Goal: Obtain resource: Download file/media

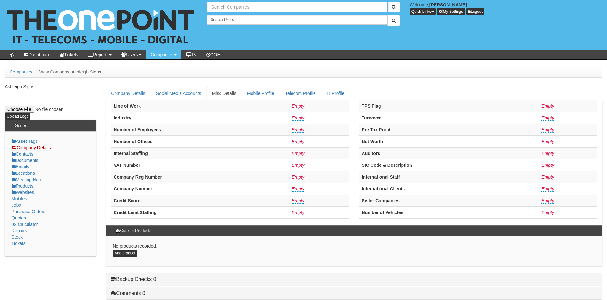
click at [242, 7] on input "text" at bounding box center [297, 7] width 180 height 11
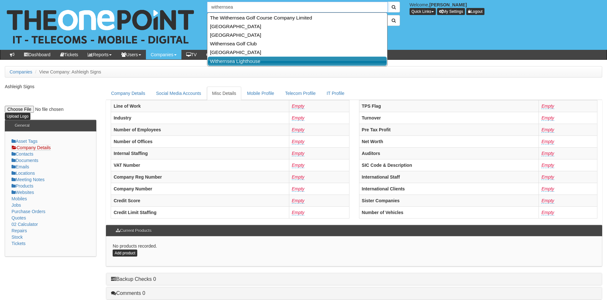
click at [242, 61] on link "Withernsea Lighthouse" at bounding box center [297, 61] width 179 height 9
type input "Withernsea Lighthouse"
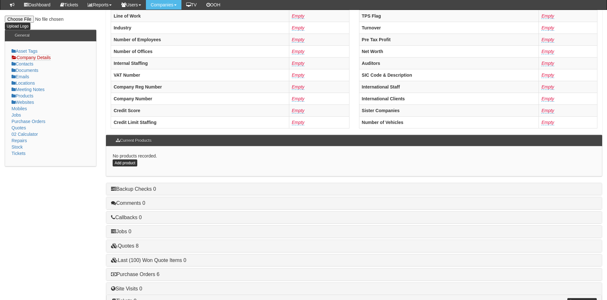
scroll to position [122, 0]
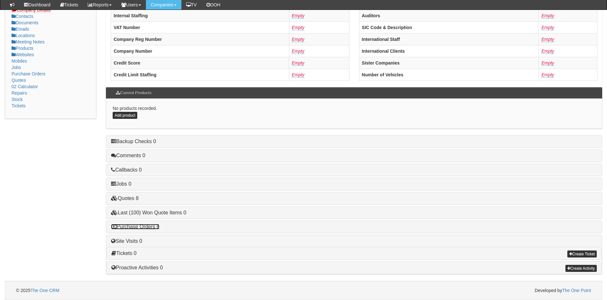
click at [150, 229] on link "Purchase Orders 6" at bounding box center [135, 226] width 48 height 5
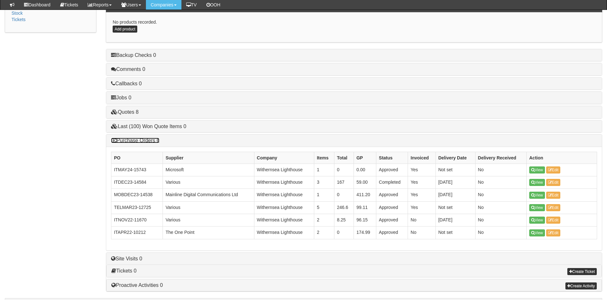
scroll to position [218, 0]
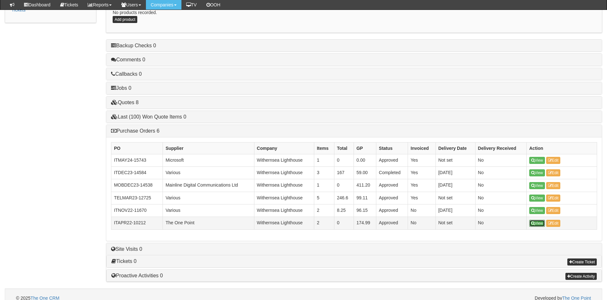
click at [539, 224] on link "View" at bounding box center [537, 223] width 16 height 7
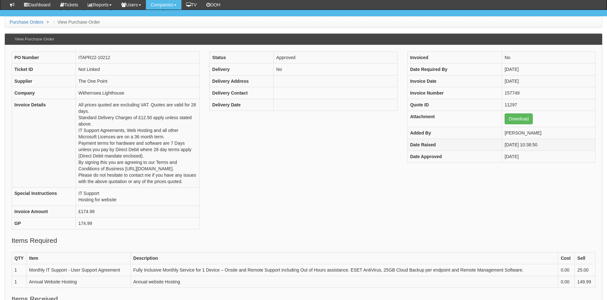
scroll to position [30, 0]
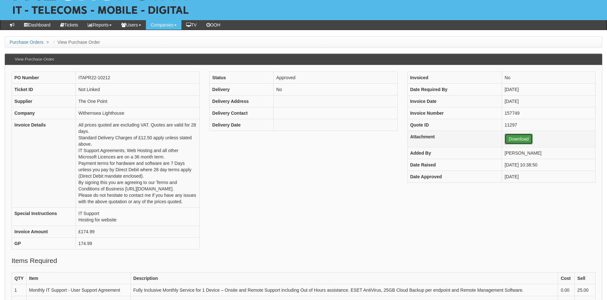
click at [516, 140] on link "Download" at bounding box center [518, 139] width 28 height 11
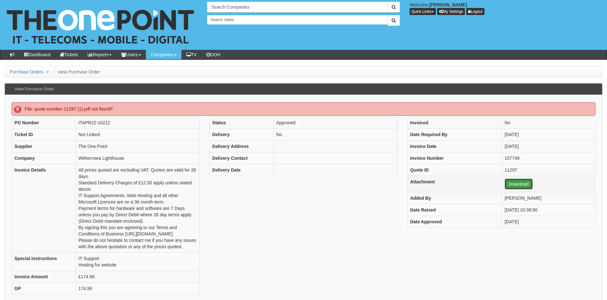
click at [508, 184] on link "Download" at bounding box center [518, 184] width 28 height 11
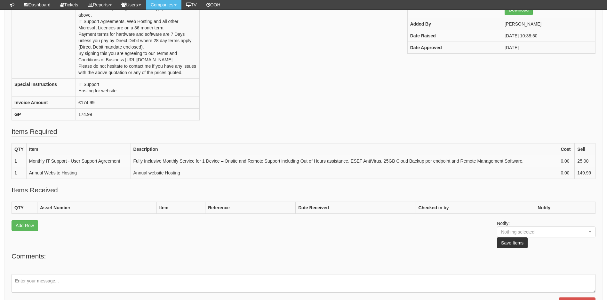
scroll to position [160, 0]
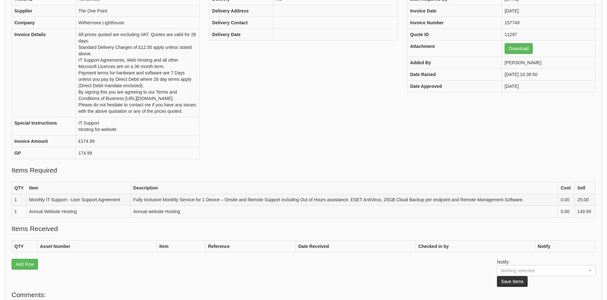
scroll to position [190, 0]
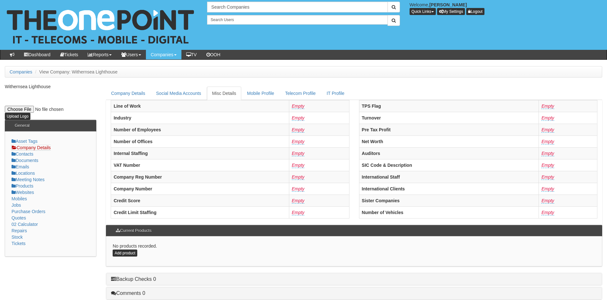
scroll to position [138, 0]
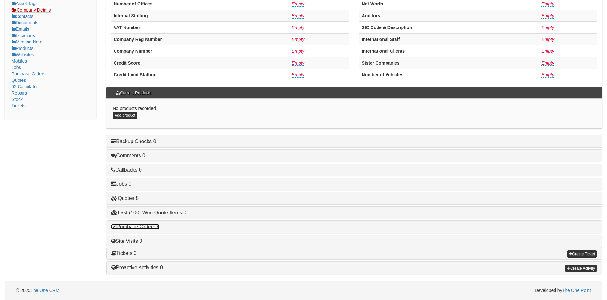
click at [140, 227] on link "Purchase Orders 6" at bounding box center [135, 226] width 48 height 5
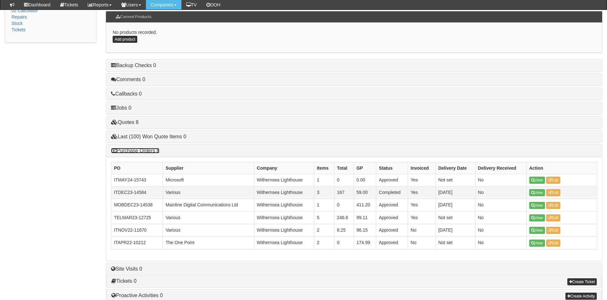
scroll to position [202, 0]
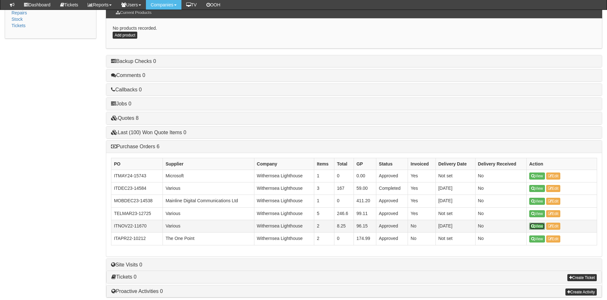
click at [534, 225] on icon at bounding box center [533, 227] width 4 height 4
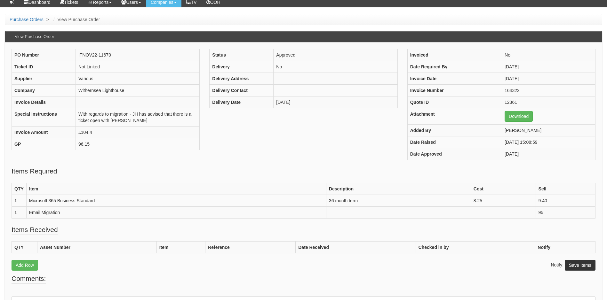
scroll to position [99, 0]
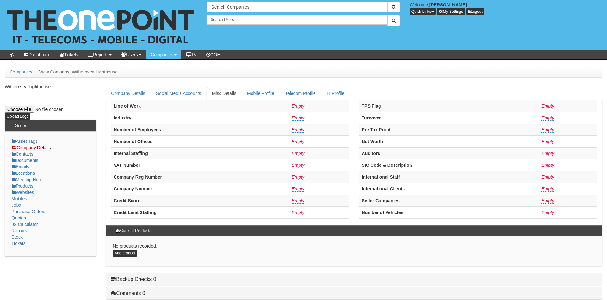
scroll to position [138, 0]
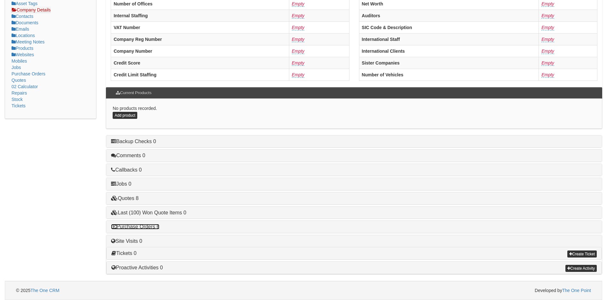
click at [148, 225] on link "Purchase Orders 6" at bounding box center [135, 226] width 48 height 5
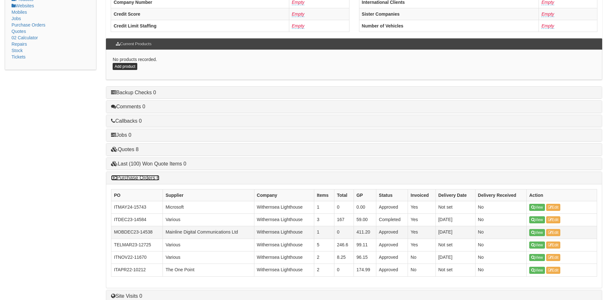
scroll to position [226, 0]
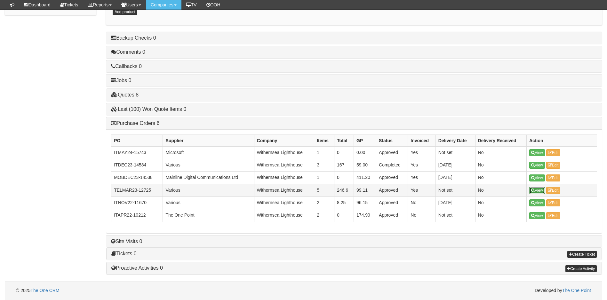
click at [539, 188] on link "View" at bounding box center [537, 190] width 16 height 7
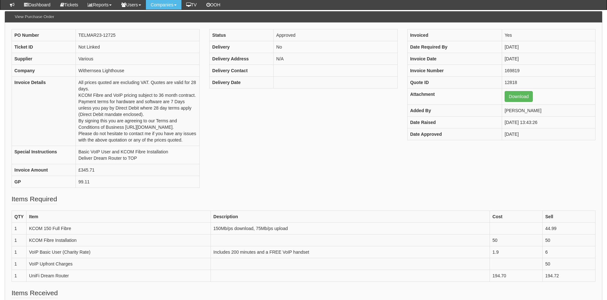
scroll to position [96, 0]
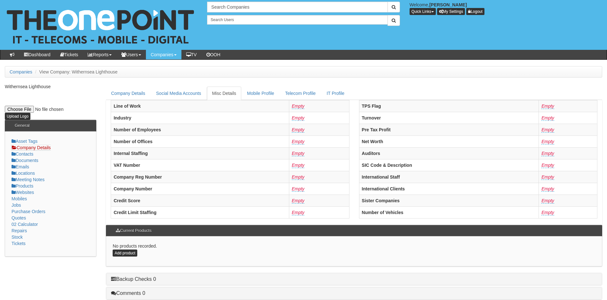
scroll to position [138, 0]
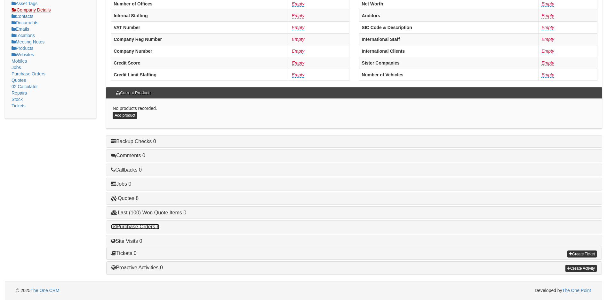
click at [137, 227] on link "Purchase Orders 6" at bounding box center [135, 226] width 48 height 5
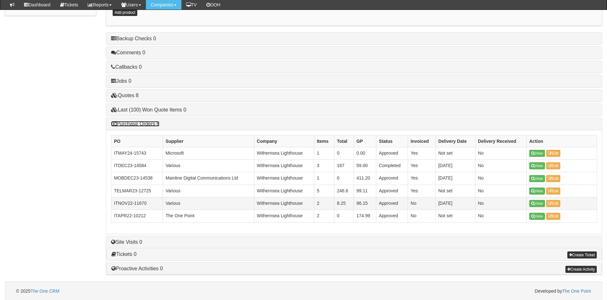
scroll to position [226, 0]
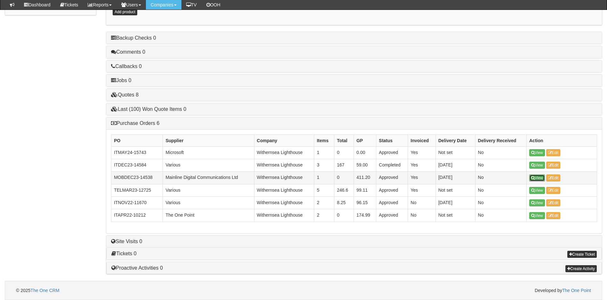
click at [536, 176] on link "View" at bounding box center [537, 178] width 16 height 7
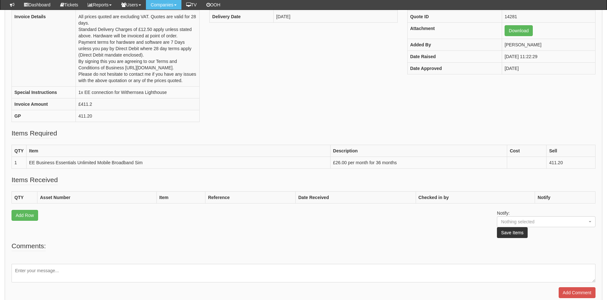
scroll to position [126, 0]
